Goal: Find specific page/section: Find specific page/section

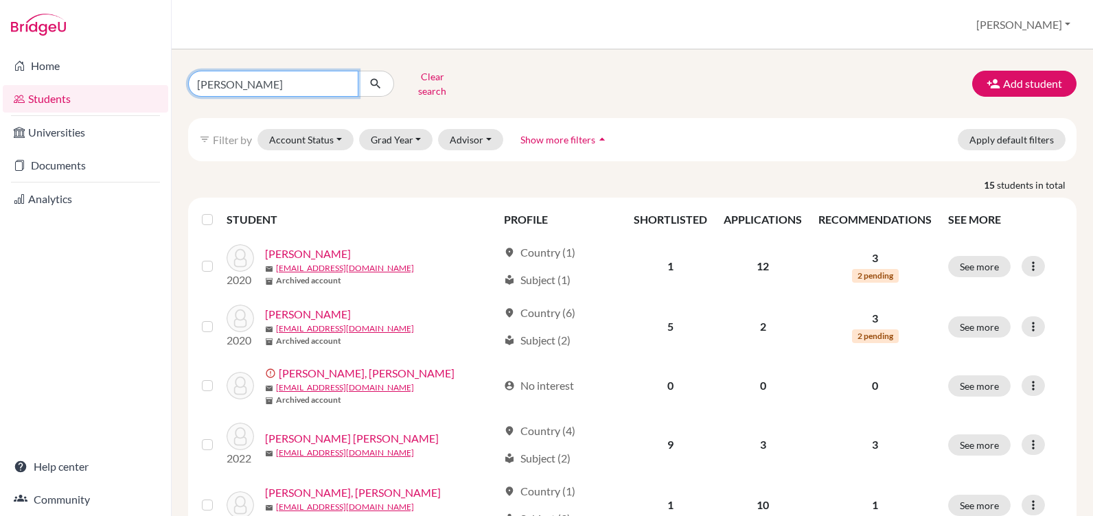
drag, startPoint x: 235, startPoint y: 79, endPoint x: 175, endPoint y: 82, distance: 59.8
click at [175, 82] on div "[PERSON_NAME] search Add student filter_list Filter by Account Status Active ac…" at bounding box center [632, 282] width 921 height 467
type input "[PERSON_NAME]"
click at [373, 80] on icon "submit" at bounding box center [376, 84] width 14 height 14
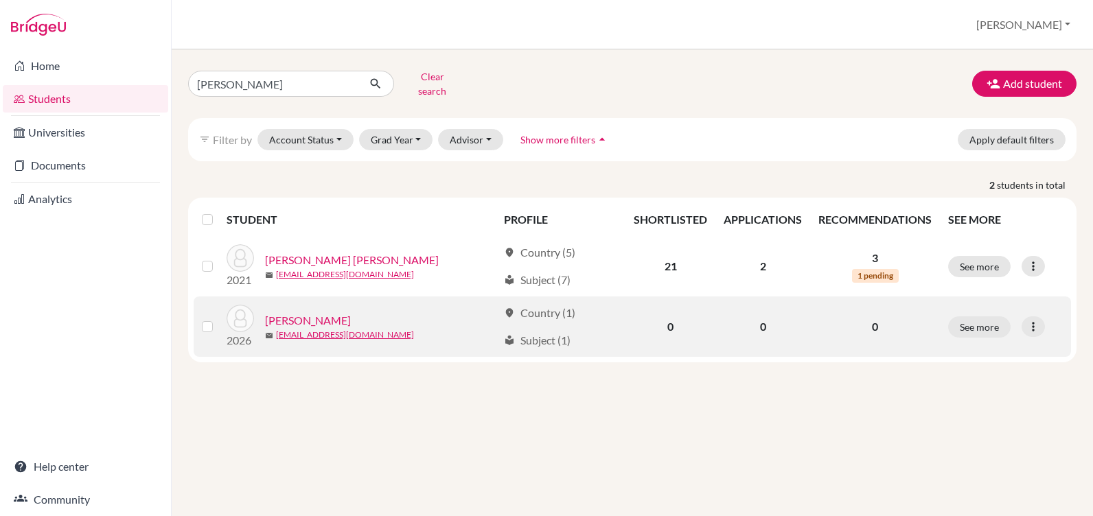
click at [313, 312] on link "[PERSON_NAME]" at bounding box center [308, 320] width 86 height 16
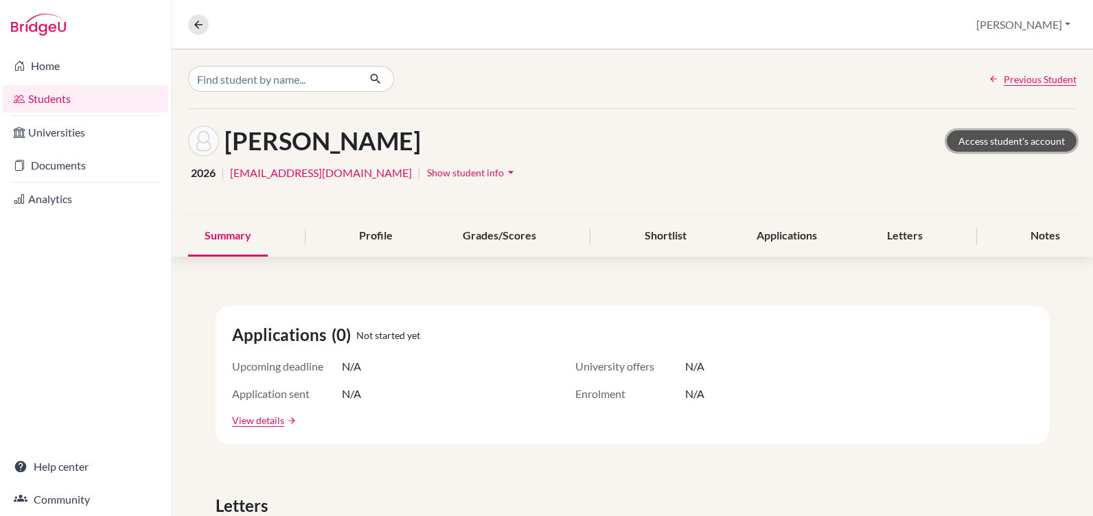
click at [981, 136] on link "Access student's account" at bounding box center [1012, 140] width 130 height 21
